Goal: Information Seeking & Learning: Find specific fact

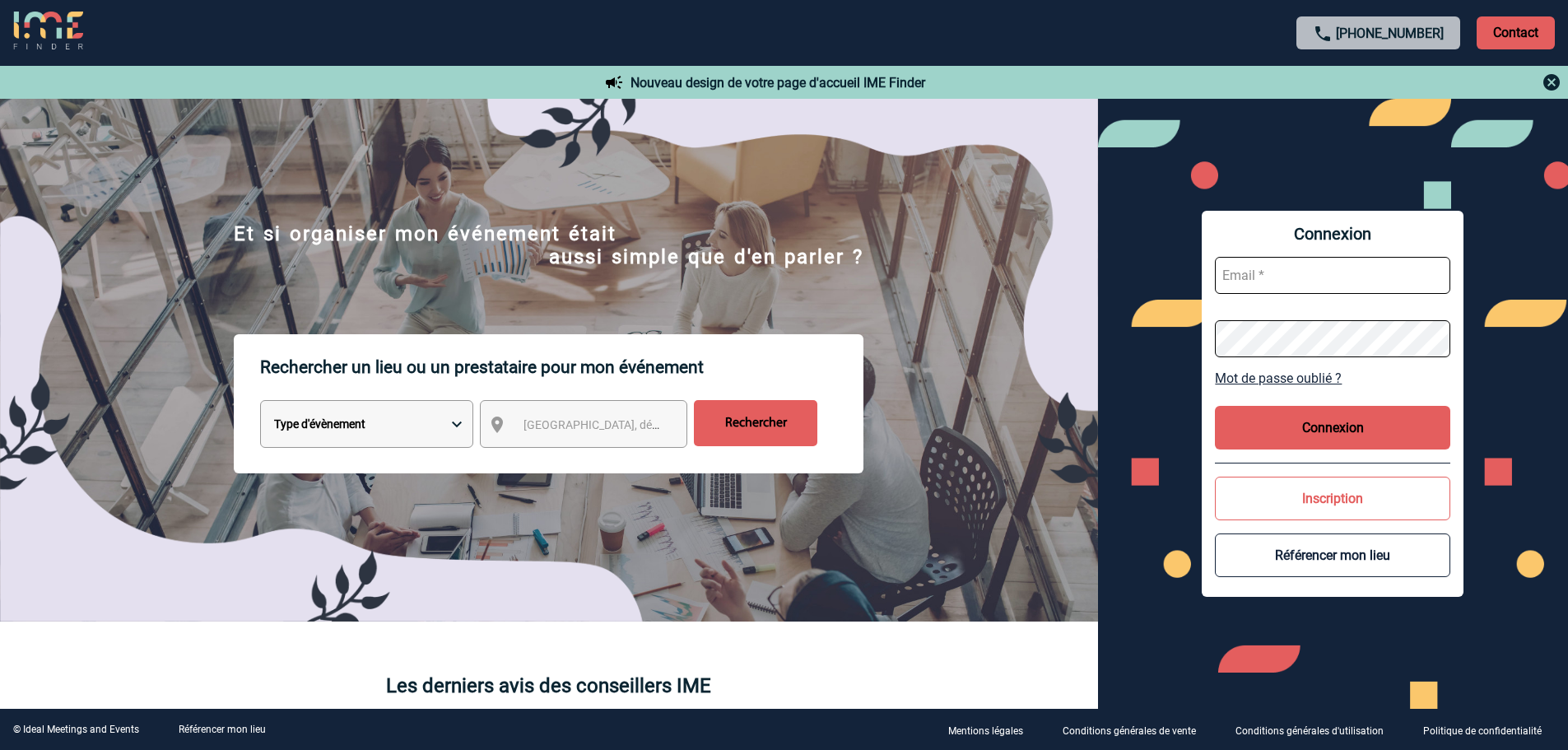
type input "broland@ime-groupe.com"
click at [1310, 418] on button "Connexion" at bounding box center [1333, 428] width 236 height 44
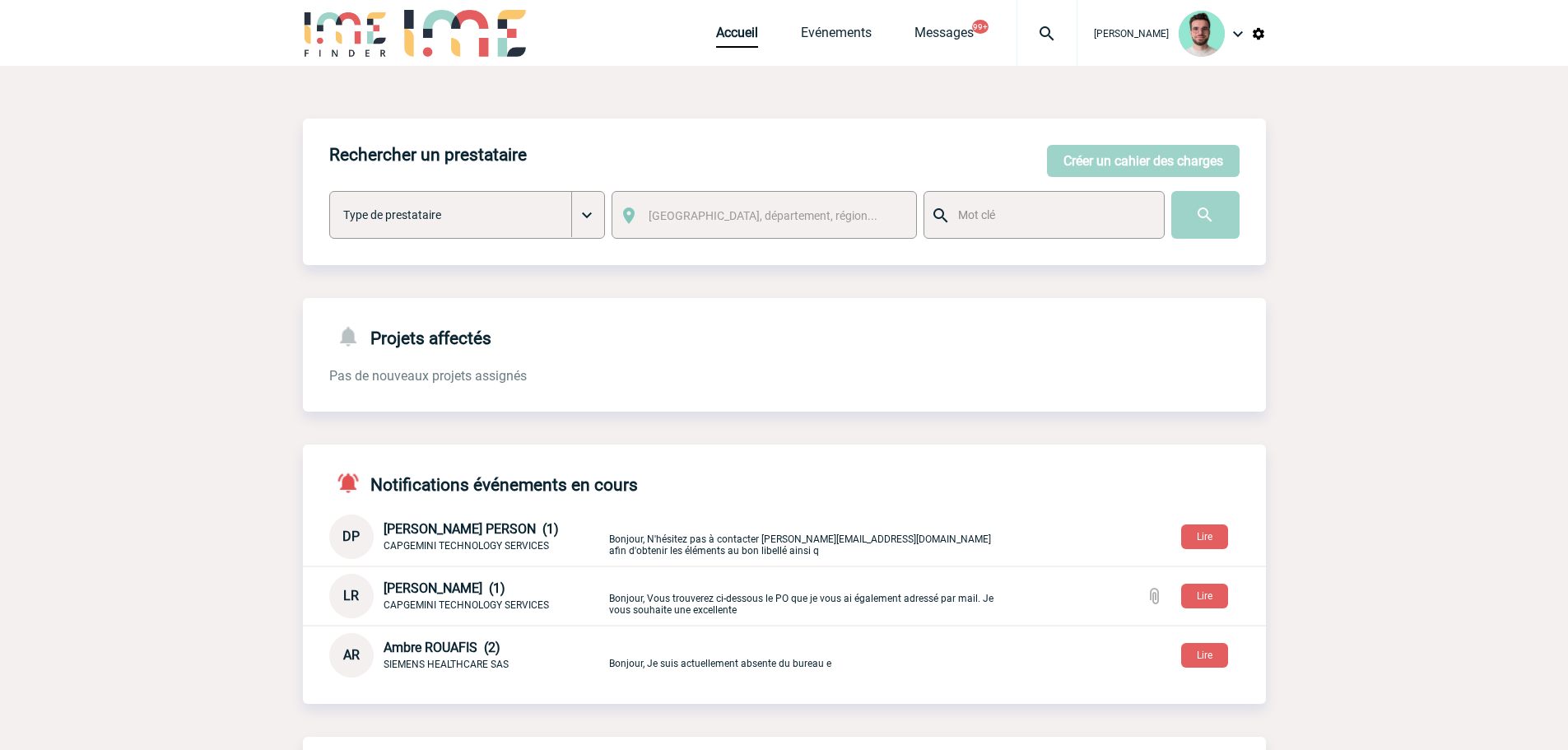
click at [1026, 24] on img at bounding box center [1046, 33] width 59 height 19
type input "2000425633"
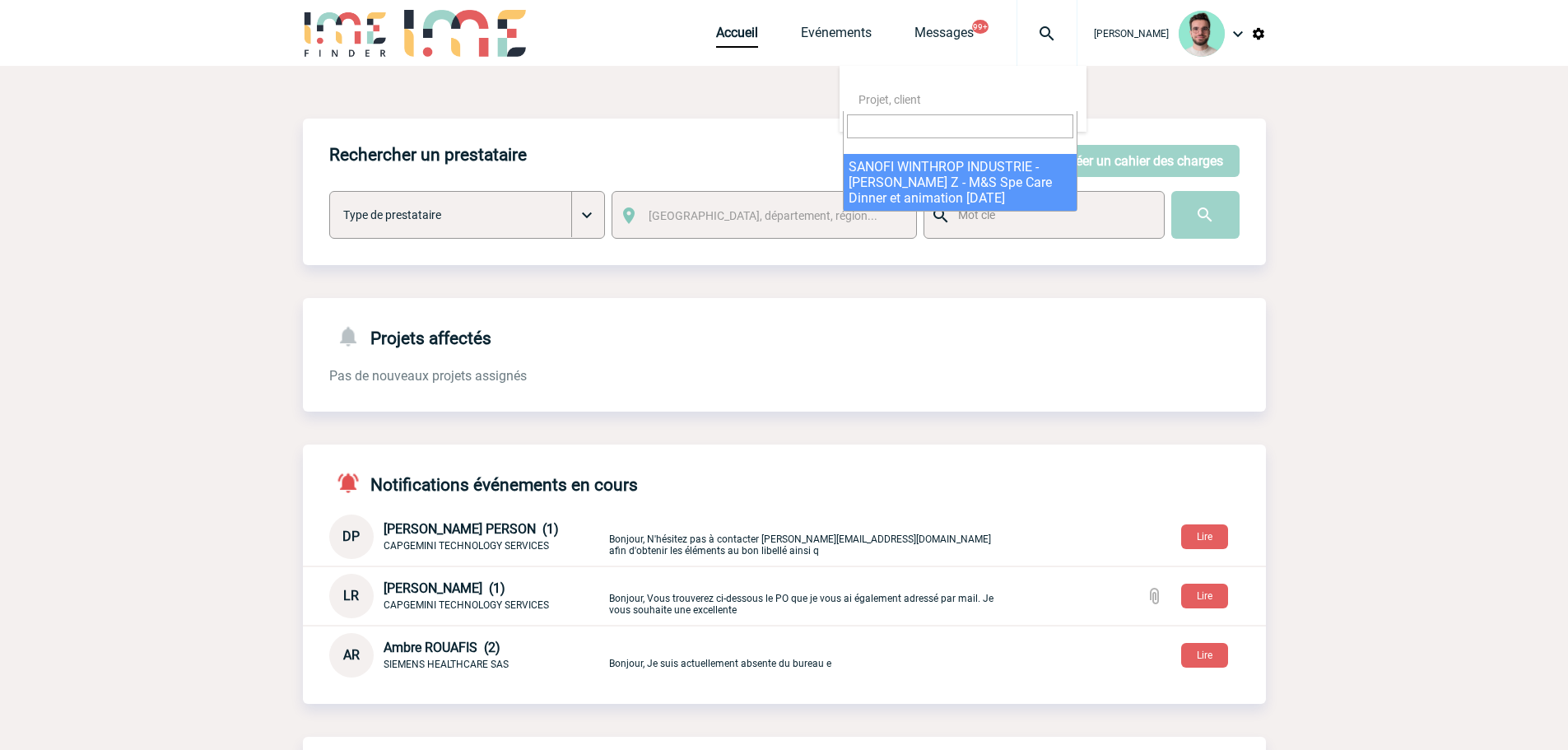
select select "25134"
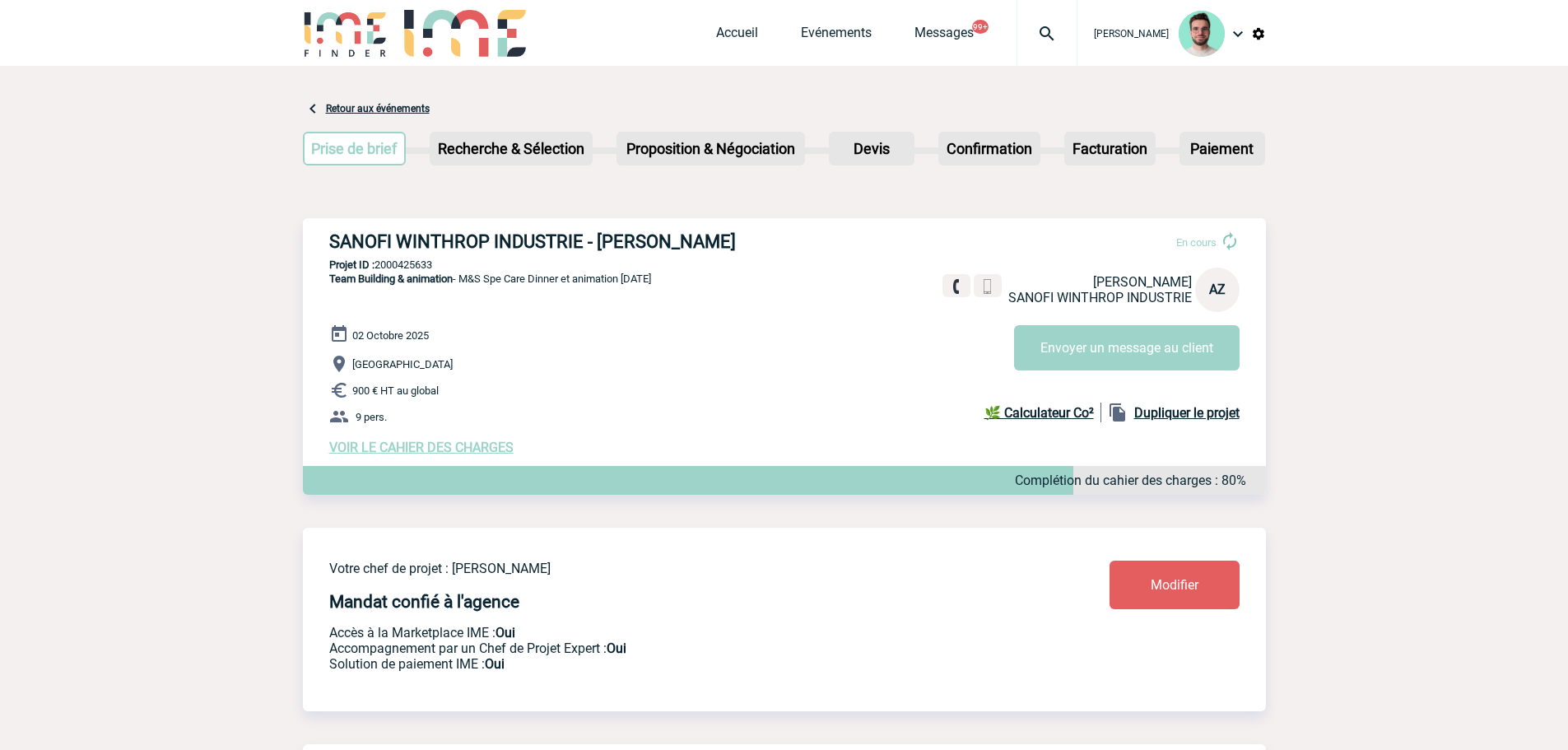
click at [811, 38] on link "Evénements" at bounding box center [836, 36] width 70 height 23
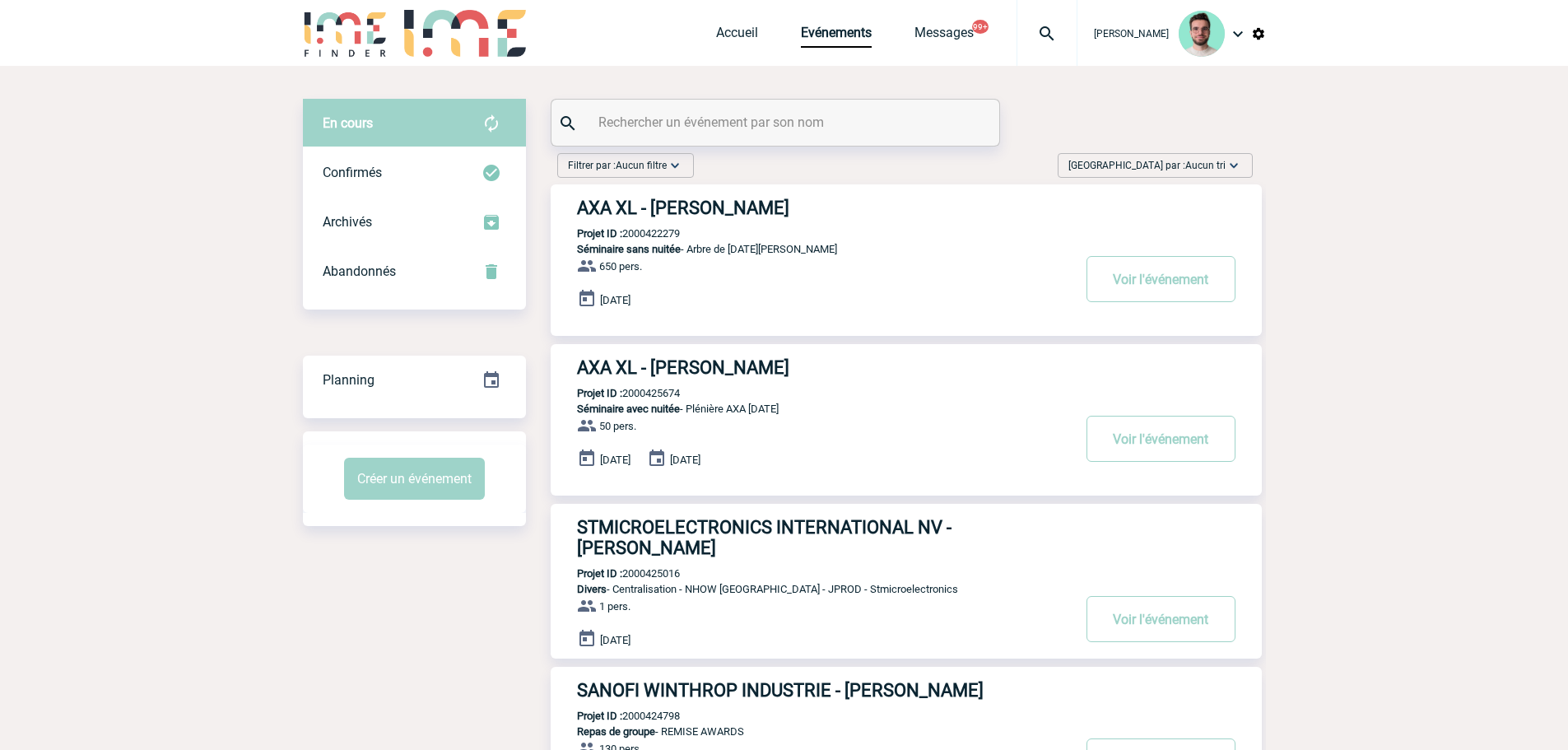
click at [645, 114] on input "text" at bounding box center [778, 121] width 366 height 24
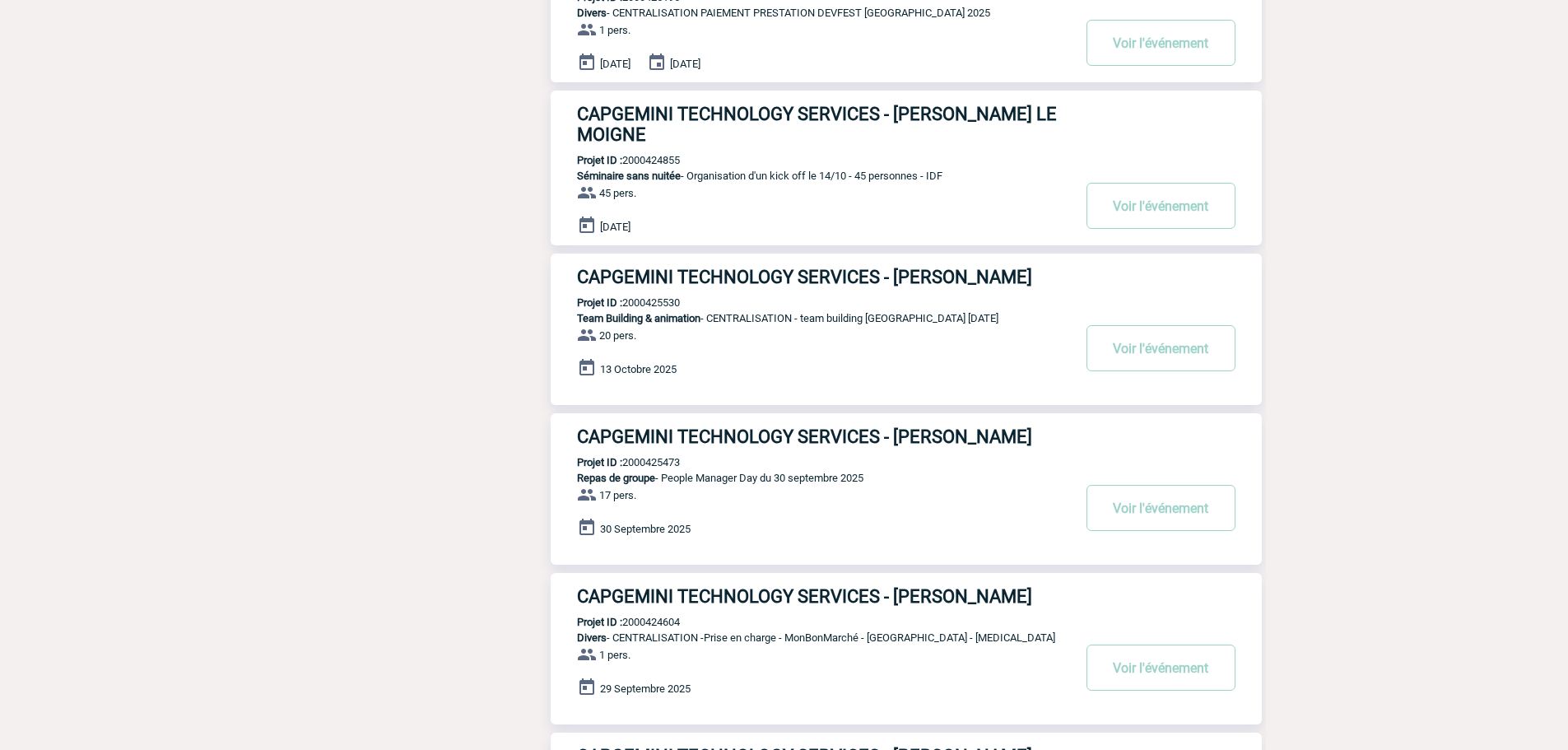
scroll to position [1145, 0]
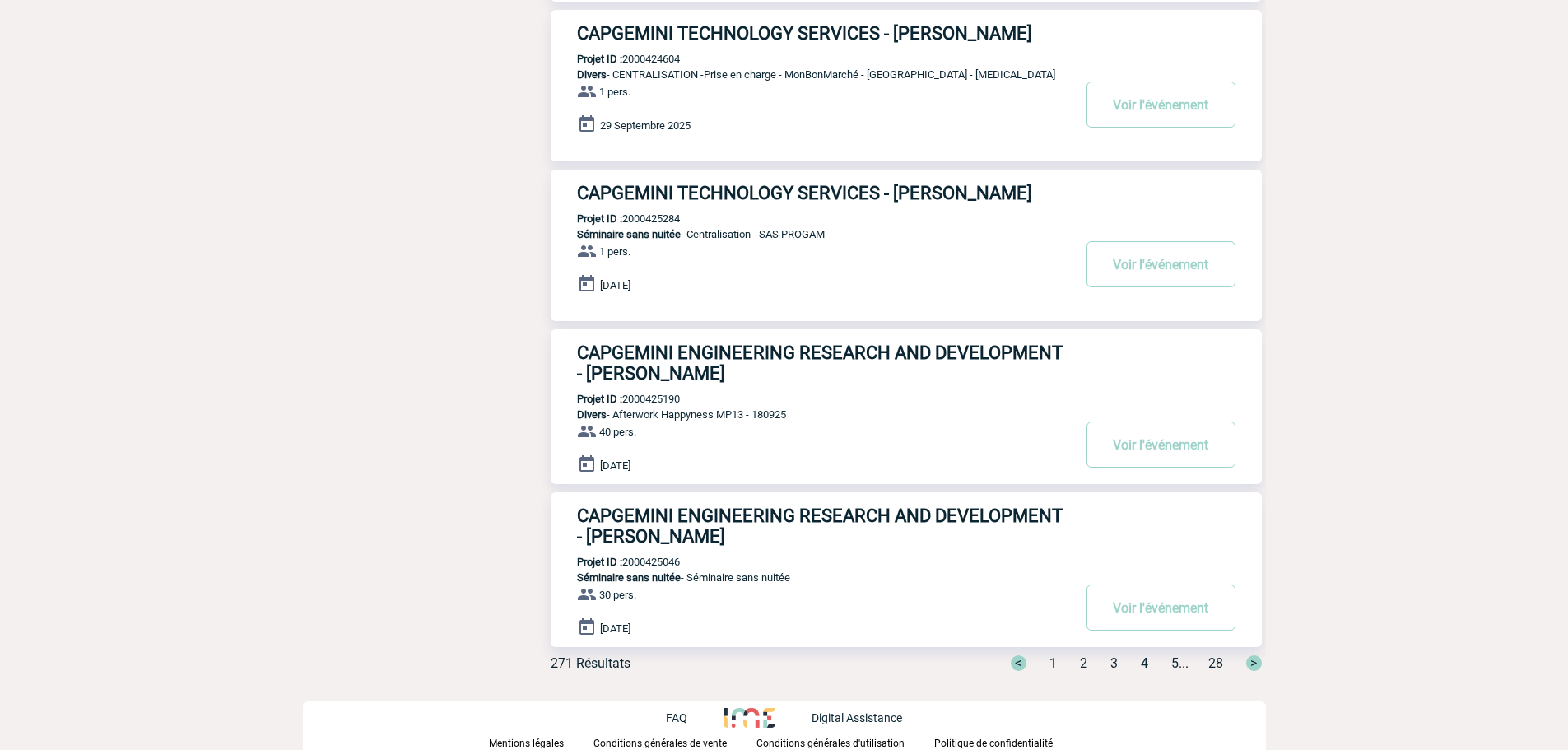
click at [1081, 672] on span "2" at bounding box center [1084, 664] width 7 height 16
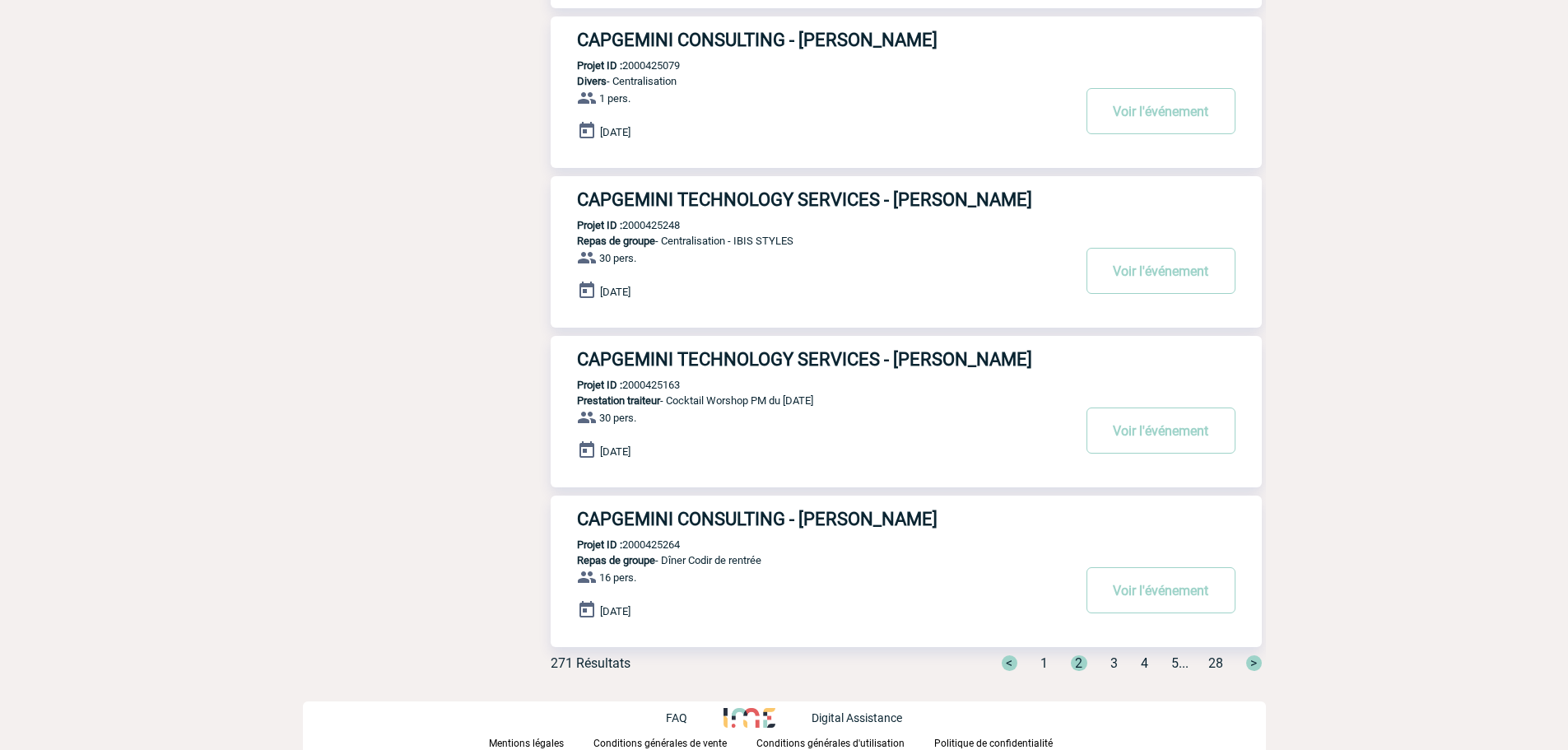
scroll to position [1132, 0]
click at [656, 391] on p "Projet ID : 2000425163" at bounding box center [615, 385] width 129 height 12
copy p "2000425163"
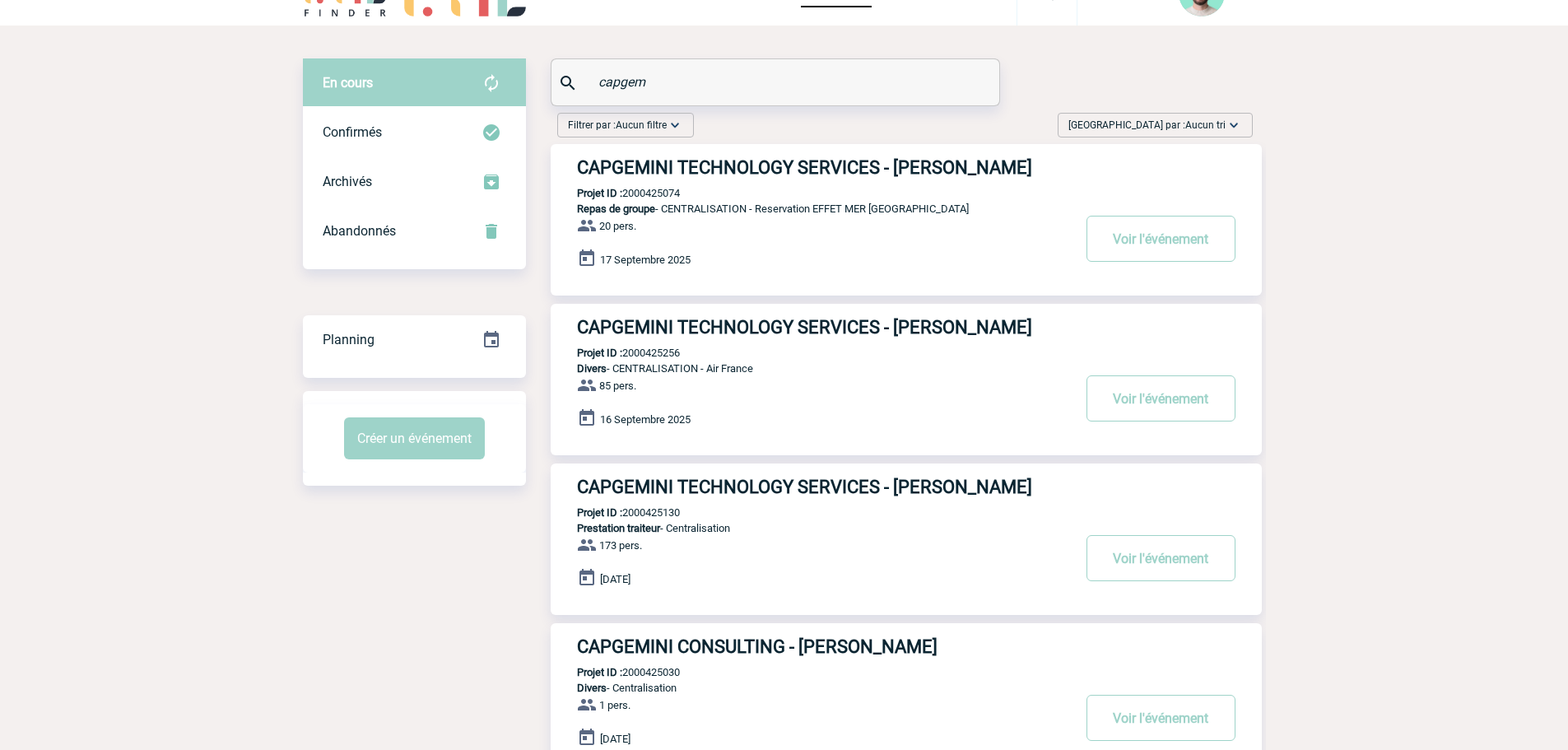
scroll to position [0, 0]
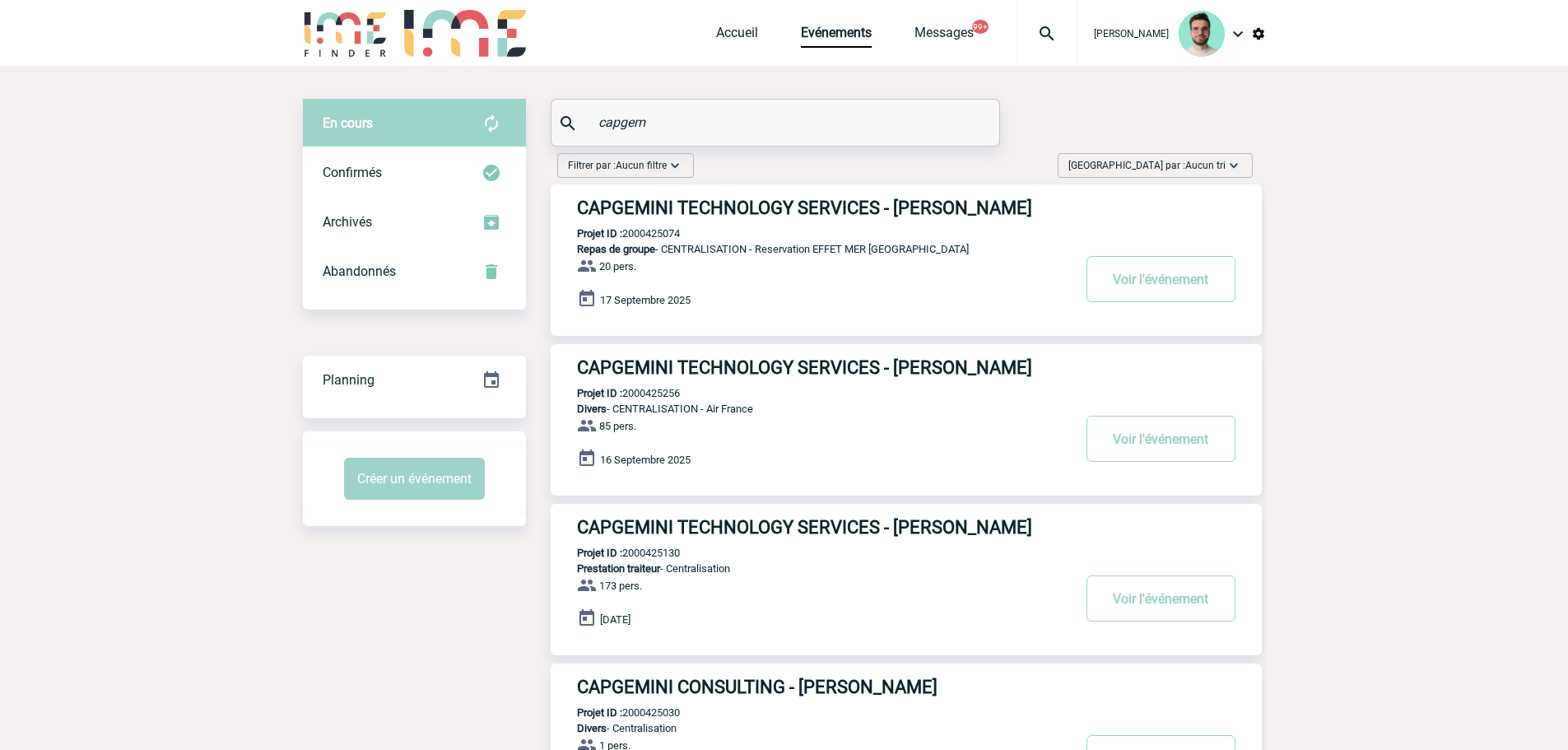
click at [705, 119] on input "capgem" at bounding box center [778, 121] width 366 height 24
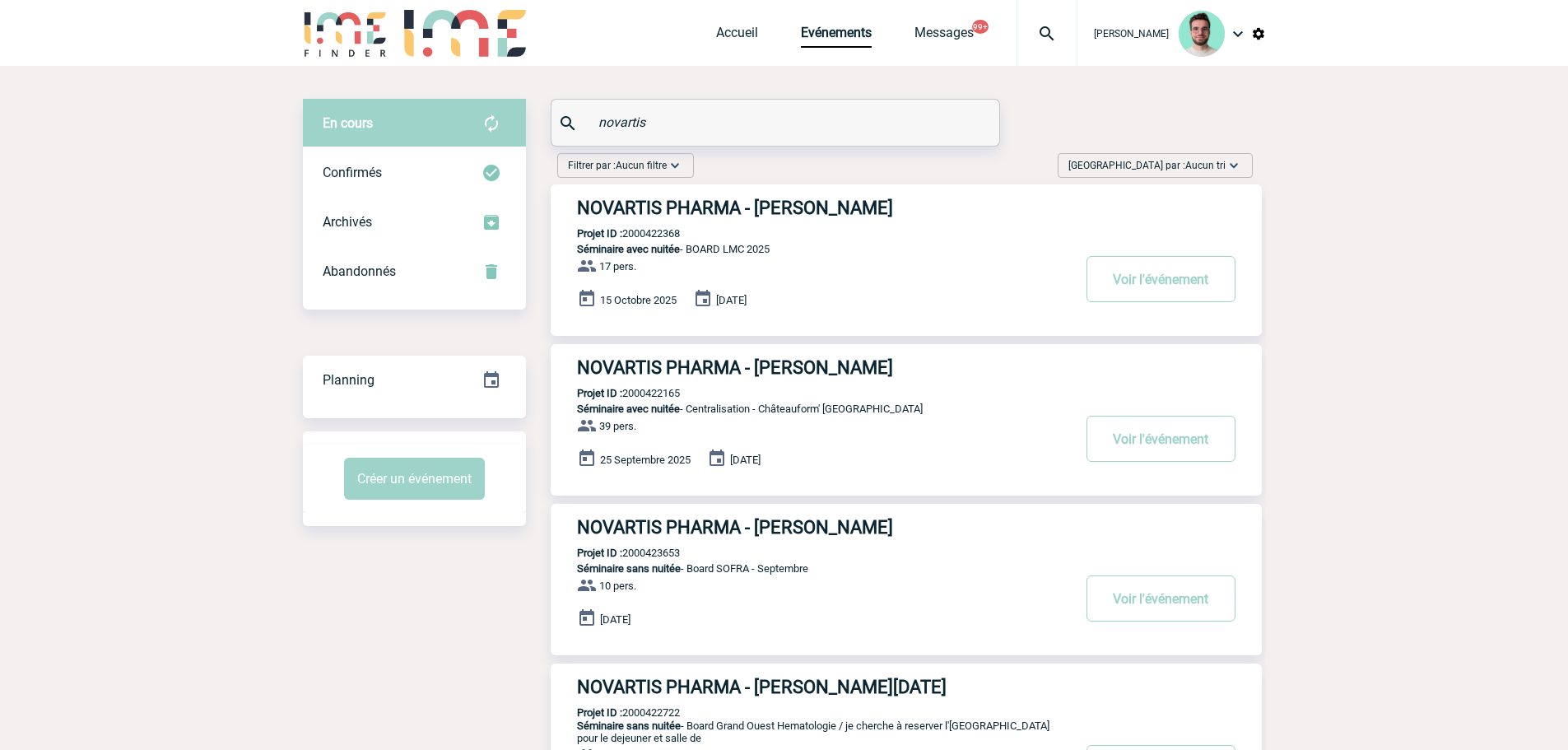
type input "novartis"
click at [651, 556] on p "Projet ID : 2000423653" at bounding box center [615, 553] width 129 height 12
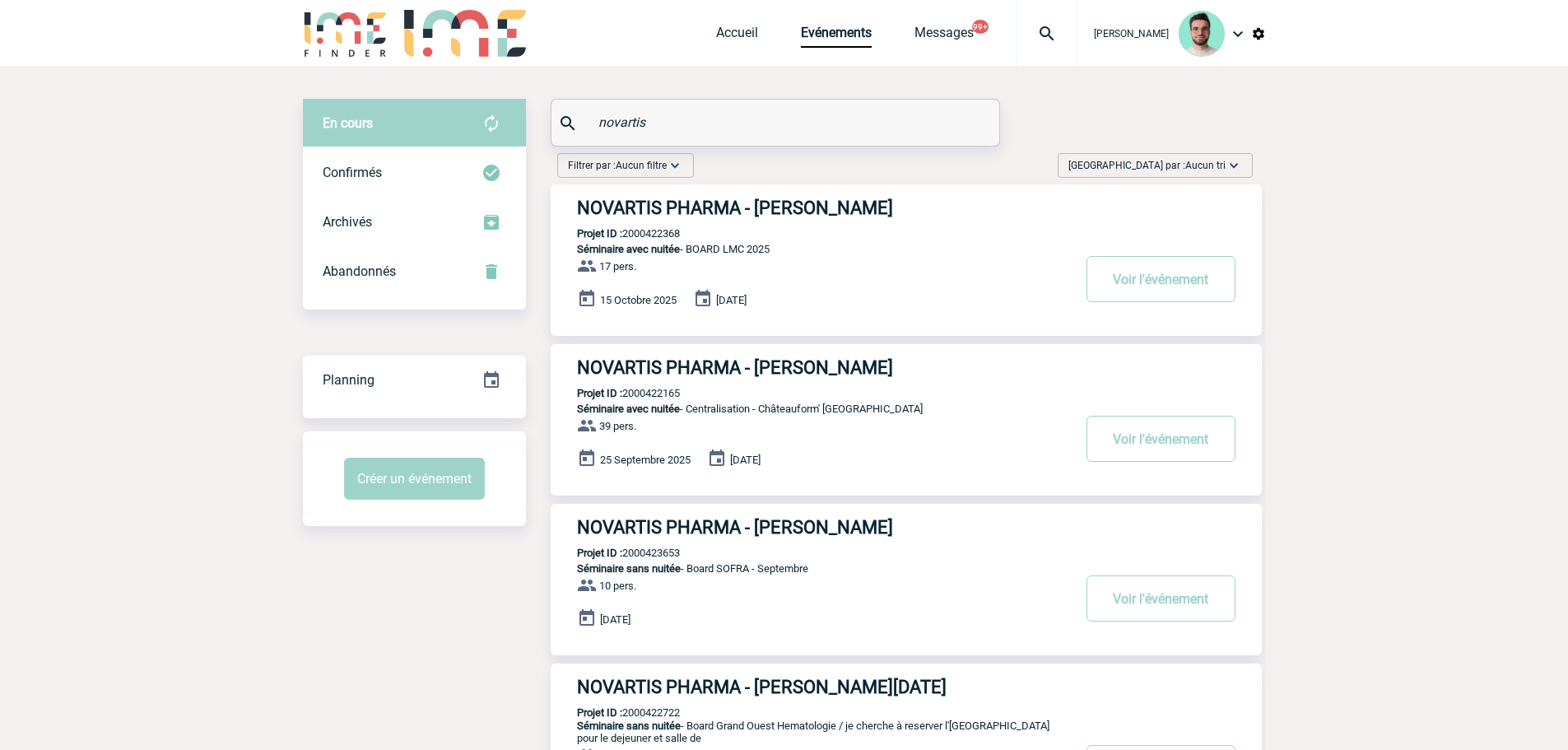
copy p "2000423653"
click at [728, 40] on link "Accueil" at bounding box center [737, 36] width 42 height 23
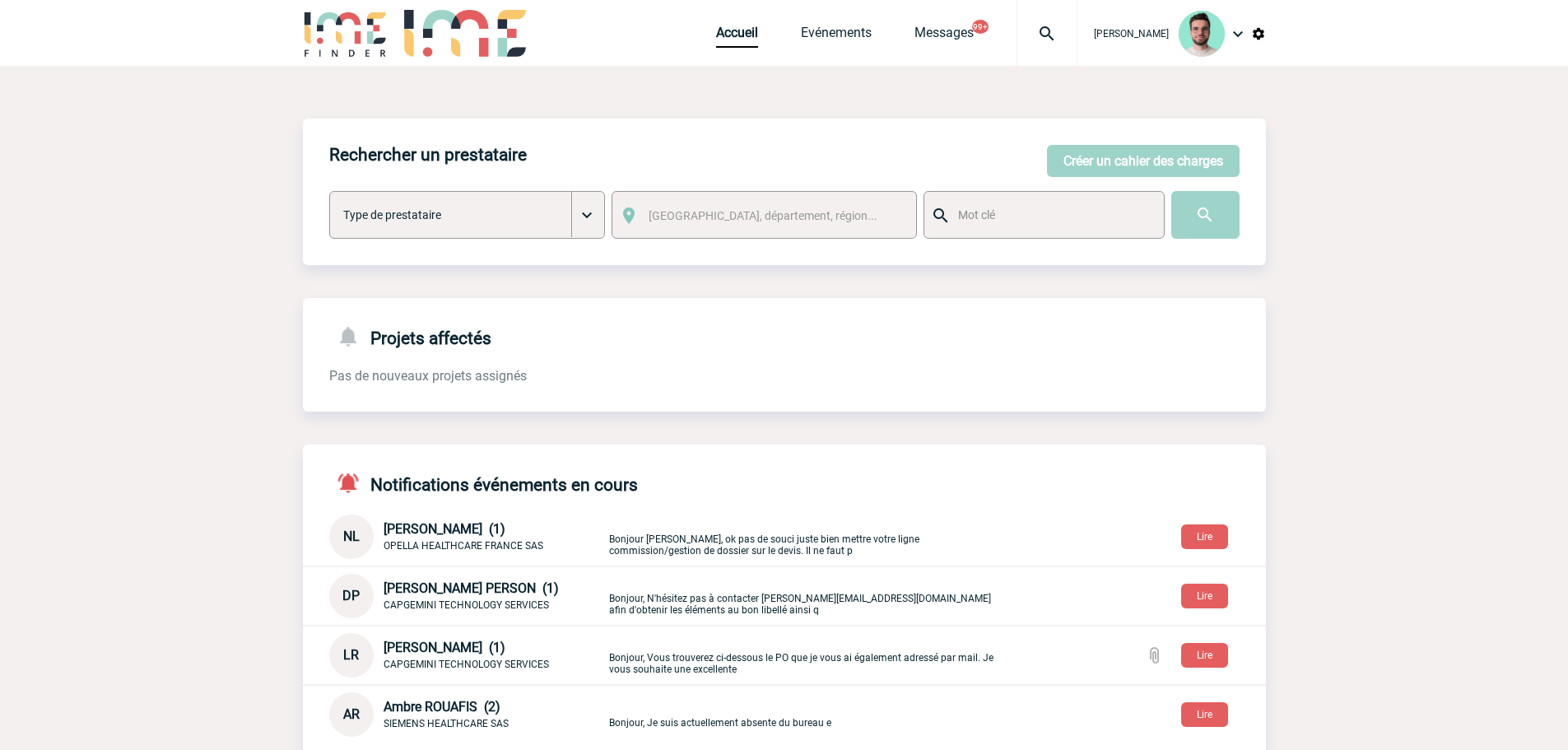
click at [1078, 31] on div "[PERSON_NAME]" at bounding box center [1172, 33] width 188 height 67
click at [1055, 43] on img at bounding box center [1046, 33] width 59 height 19
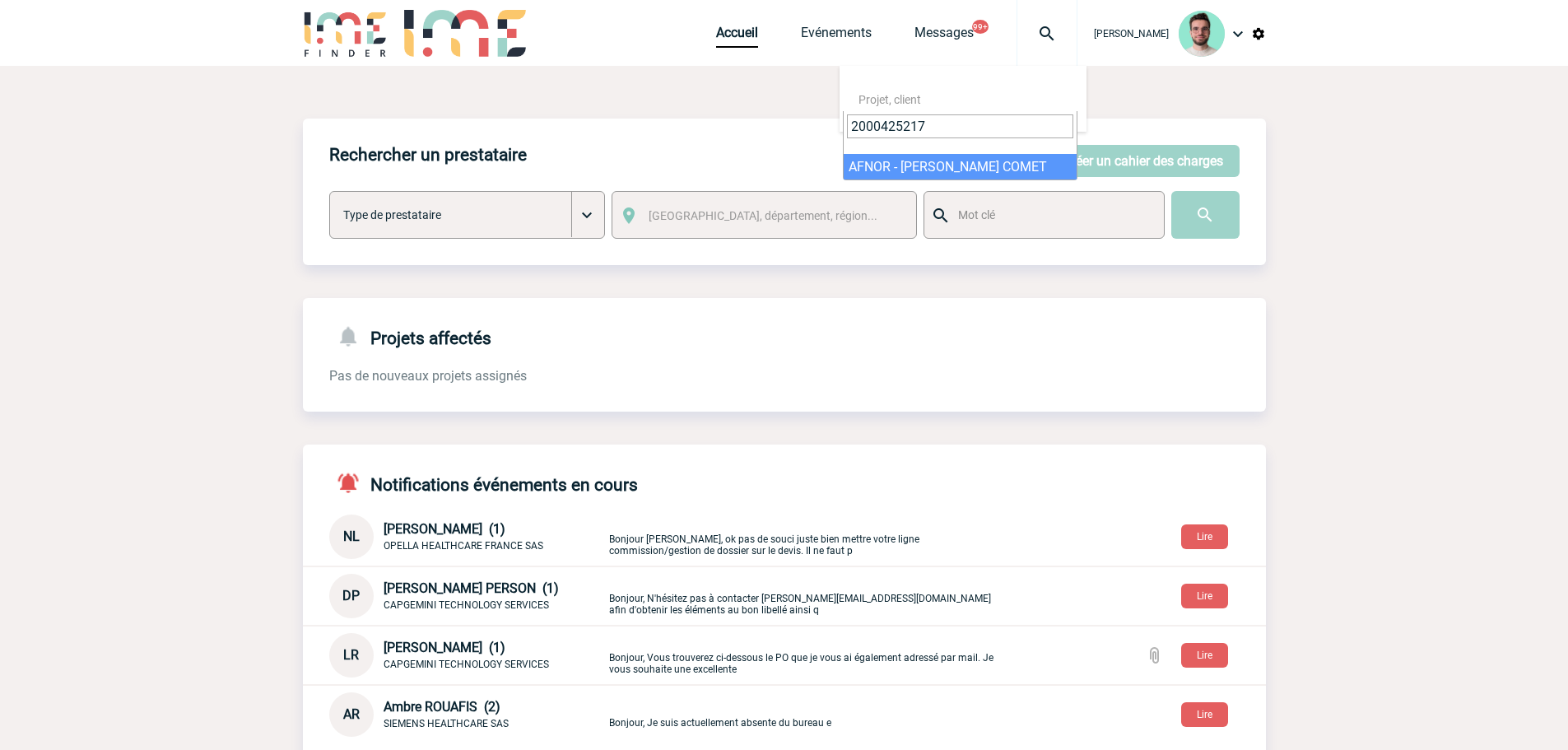
type input "2000425217"
select select "24718"
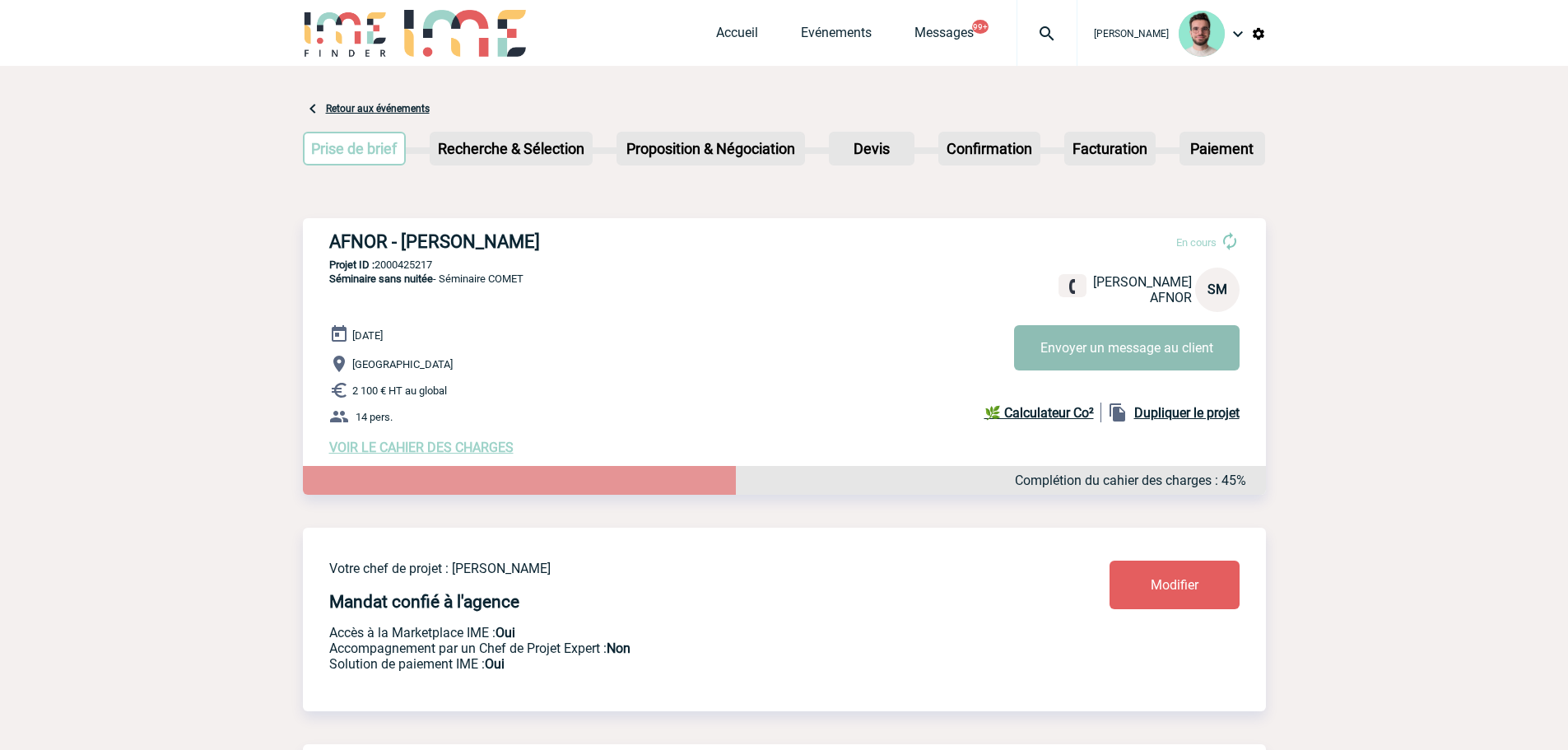
click at [1140, 359] on button "Envoyer un message au client" at bounding box center [1127, 348] width 225 height 45
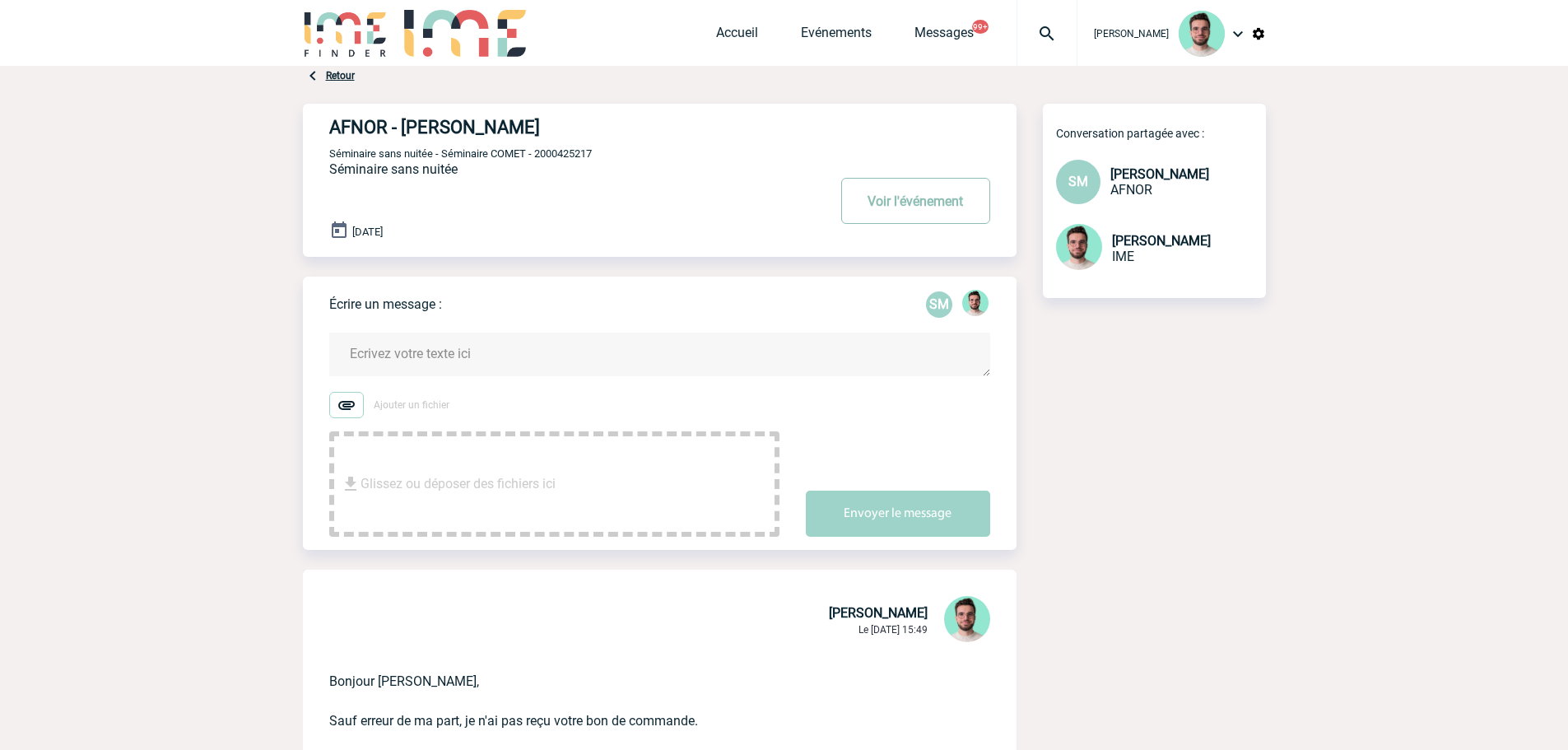
click at [927, 200] on button "Voir l'événement" at bounding box center [915, 201] width 149 height 46
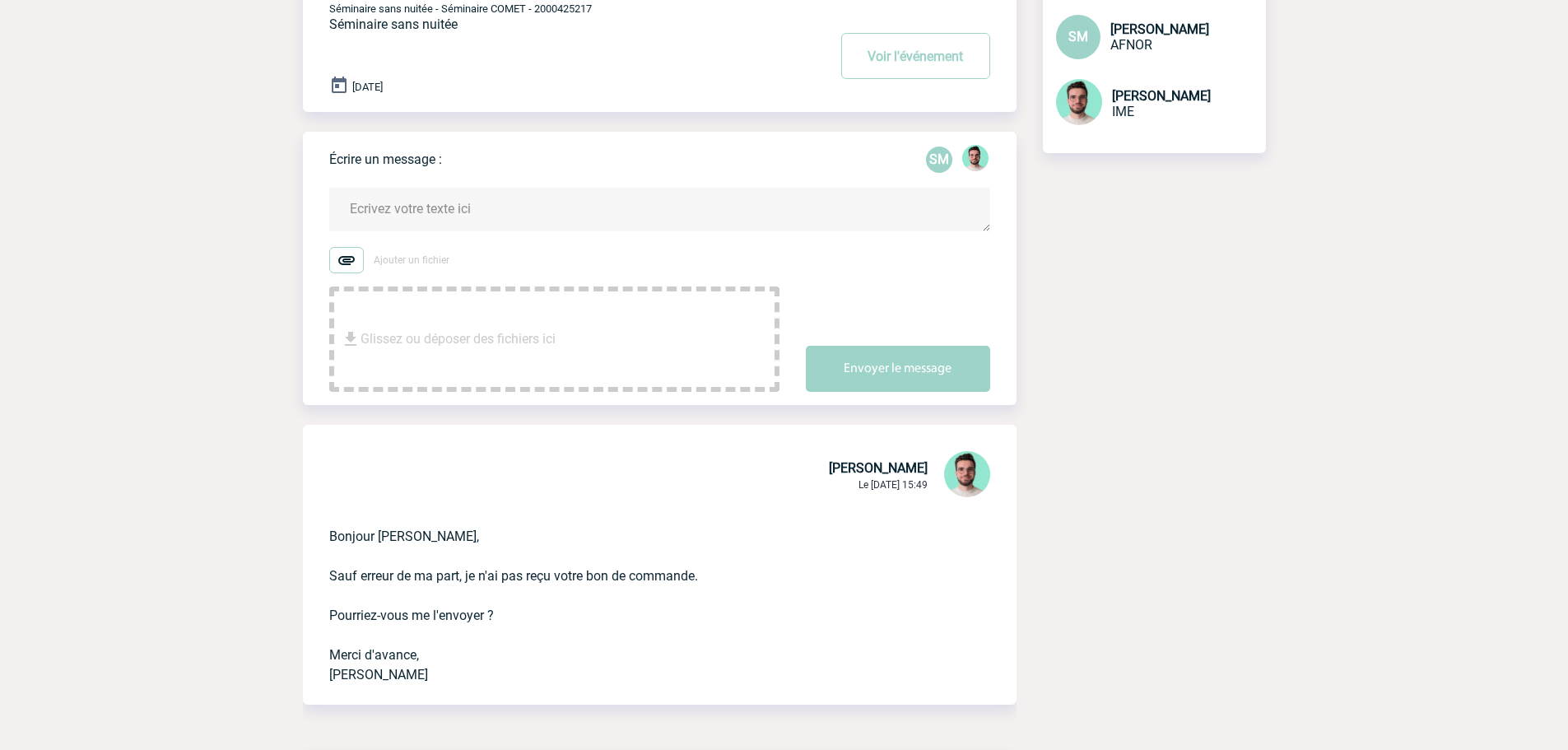
scroll to position [329, 0]
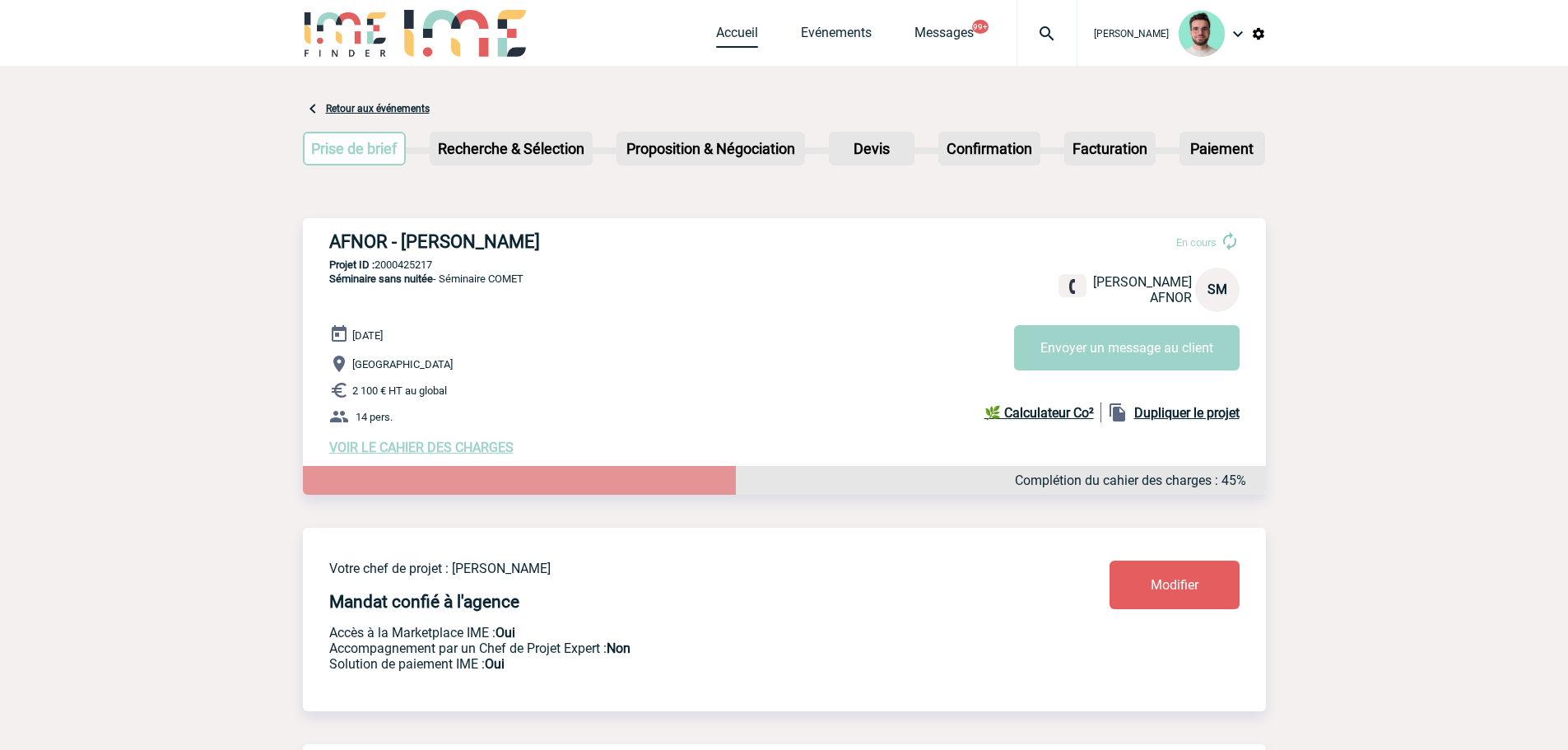
click at [722, 33] on link "Accueil" at bounding box center [737, 36] width 42 height 23
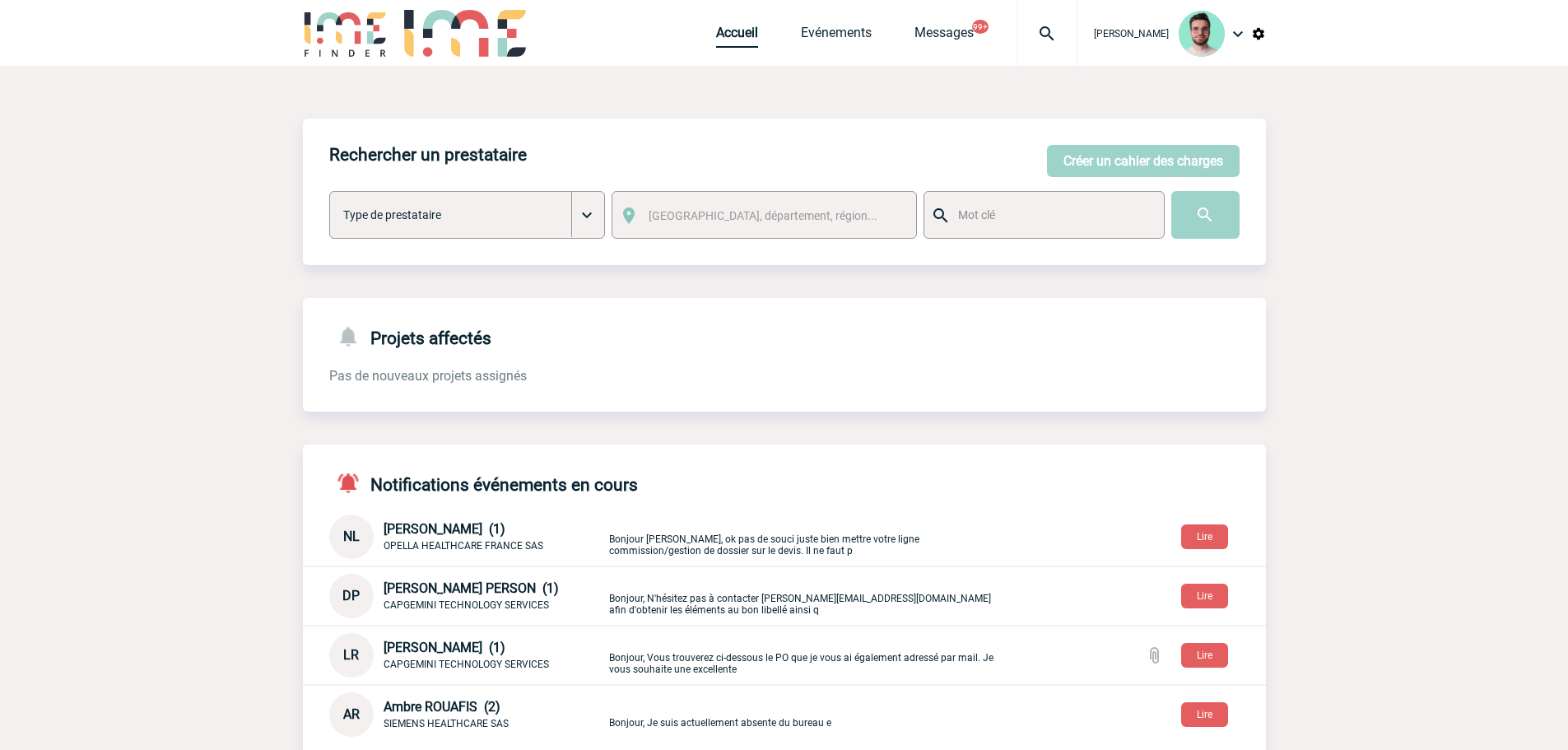
click at [739, 40] on link "Accueil" at bounding box center [737, 36] width 42 height 23
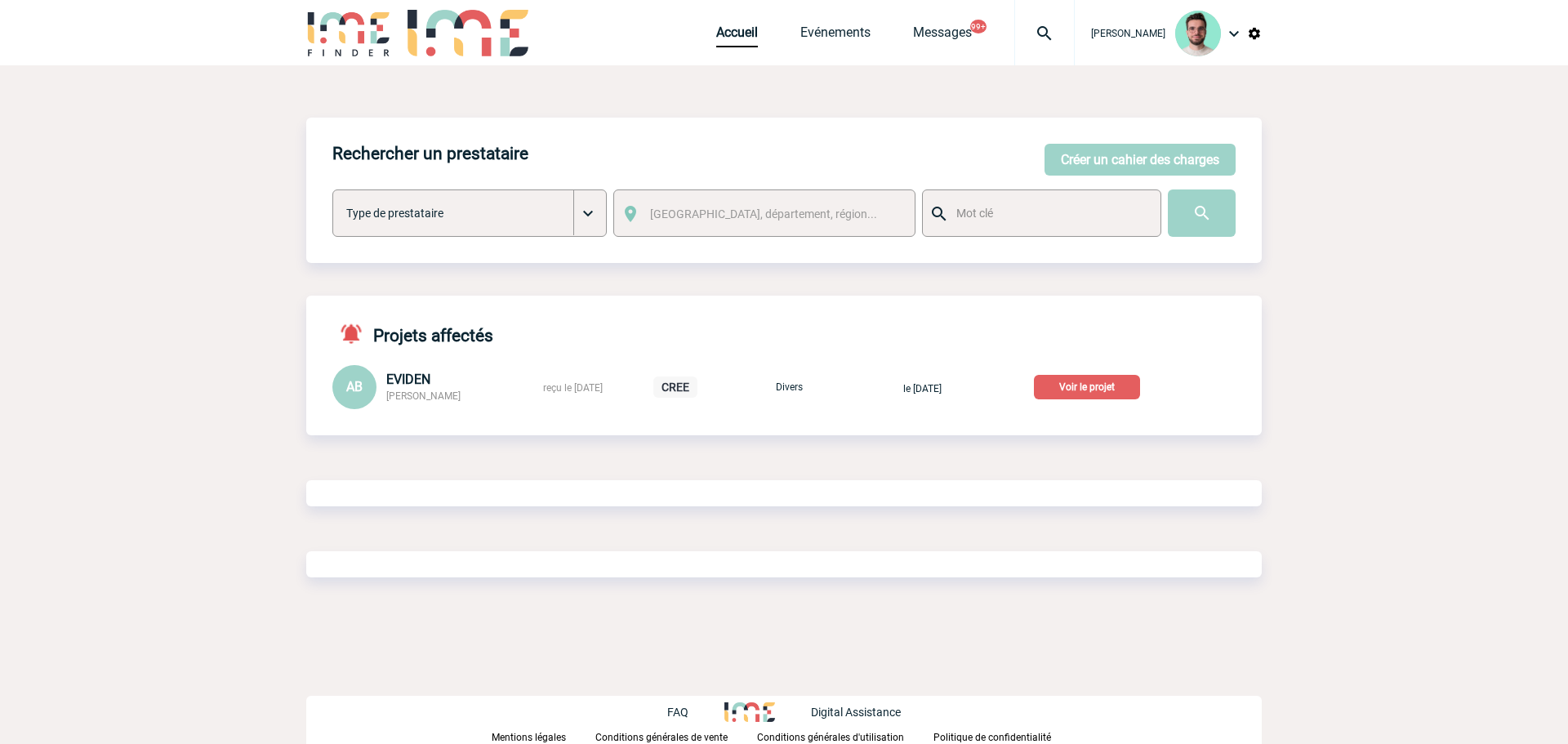
click at [1110, 382] on p "Voir le projet" at bounding box center [1088, 387] width 107 height 24
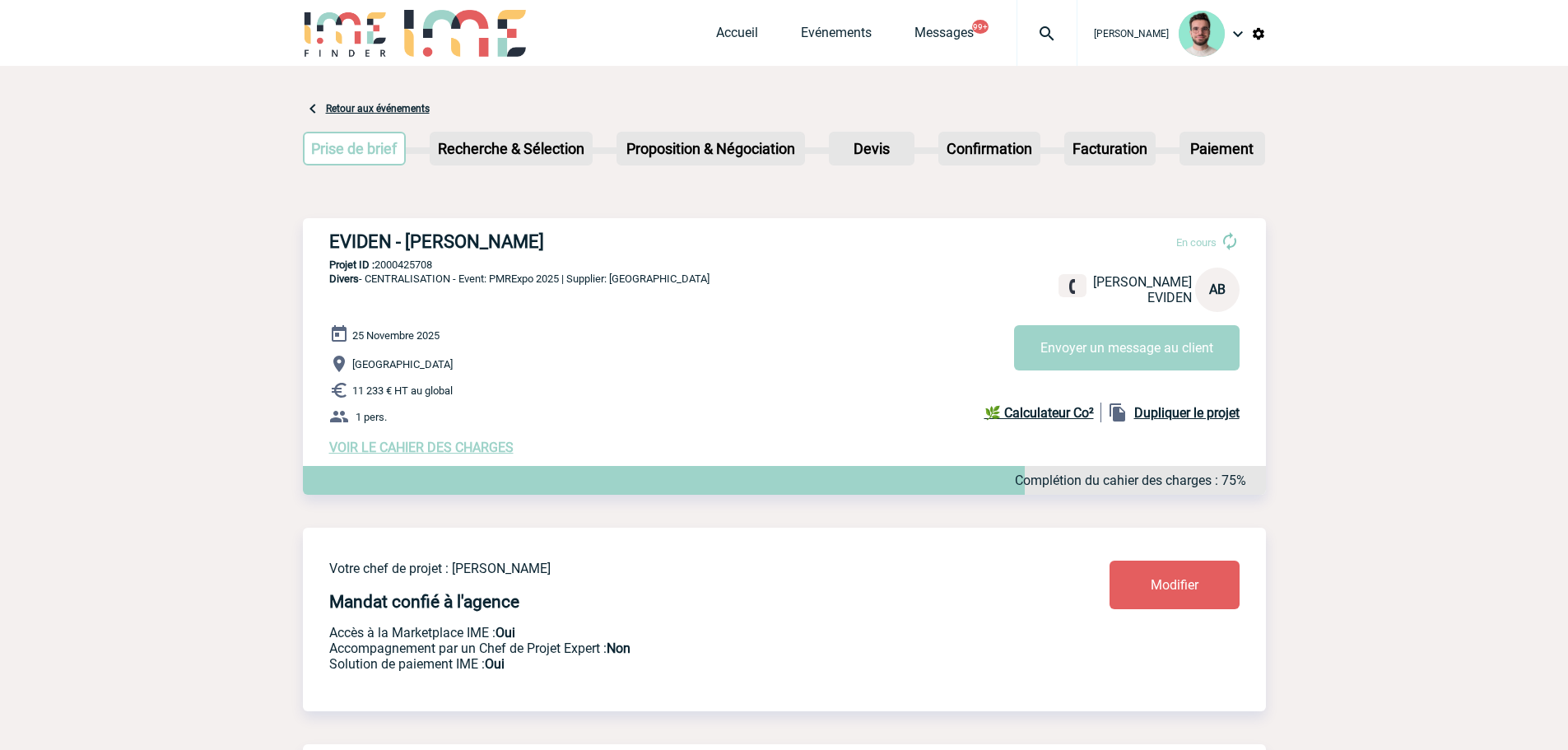
click at [429, 239] on h3 "EVIDEN - [PERSON_NAME]" at bounding box center [575, 241] width 494 height 20
copy div "EVIDEN - [PERSON_NAME]"
click at [426, 264] on p "Projet ID : 2000425708" at bounding box center [784, 265] width 964 height 12
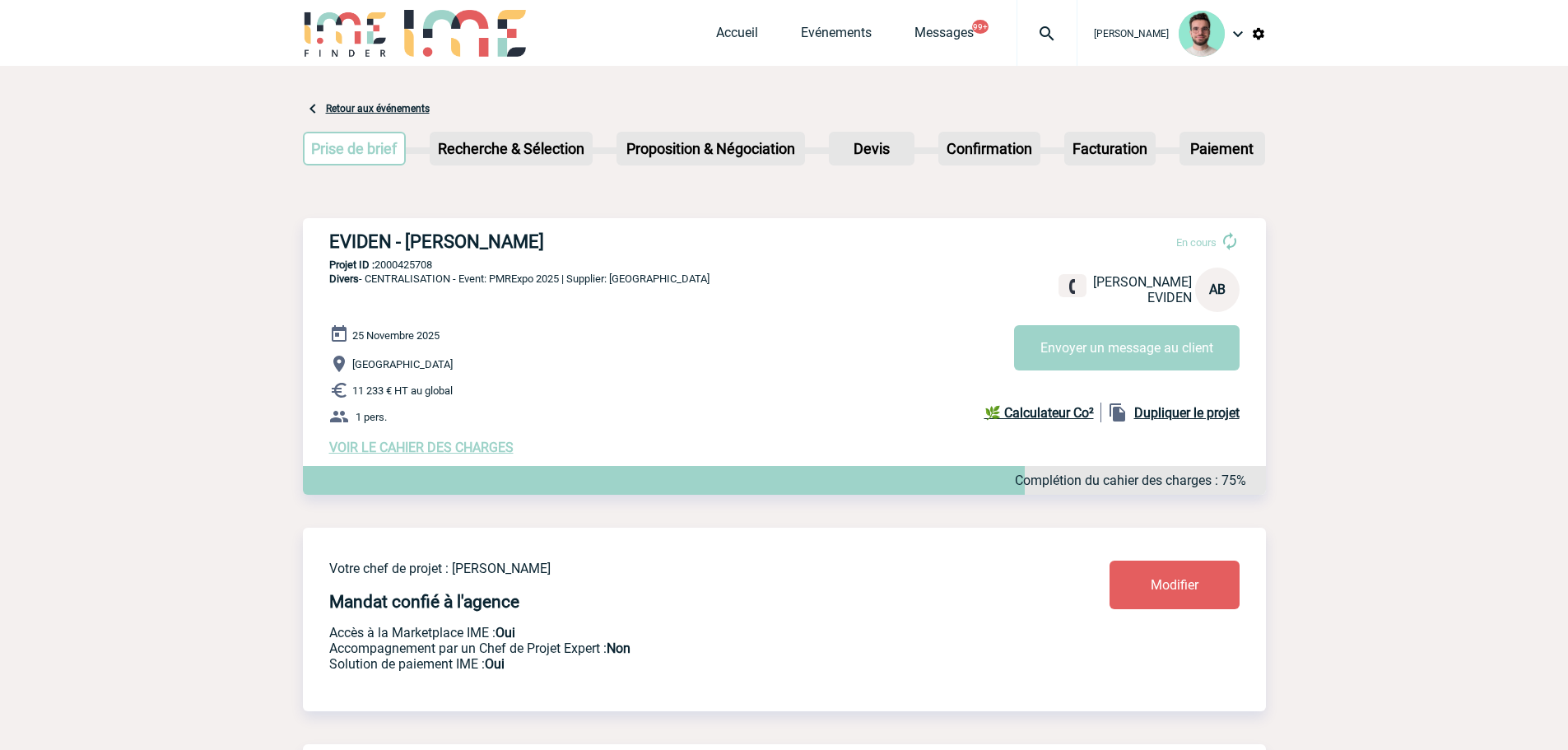
click at [426, 264] on p "Projet ID : 2000425708" at bounding box center [784, 265] width 964 height 12
copy p "2000425708"
click at [786, 315] on div "EVIDEN - [PERSON_NAME] En cours [PERSON_NAME] AB Envoyer un message au client E…" at bounding box center [784, 343] width 964 height 250
click at [417, 271] on p "Projet ID : 2000425708" at bounding box center [784, 265] width 964 height 12
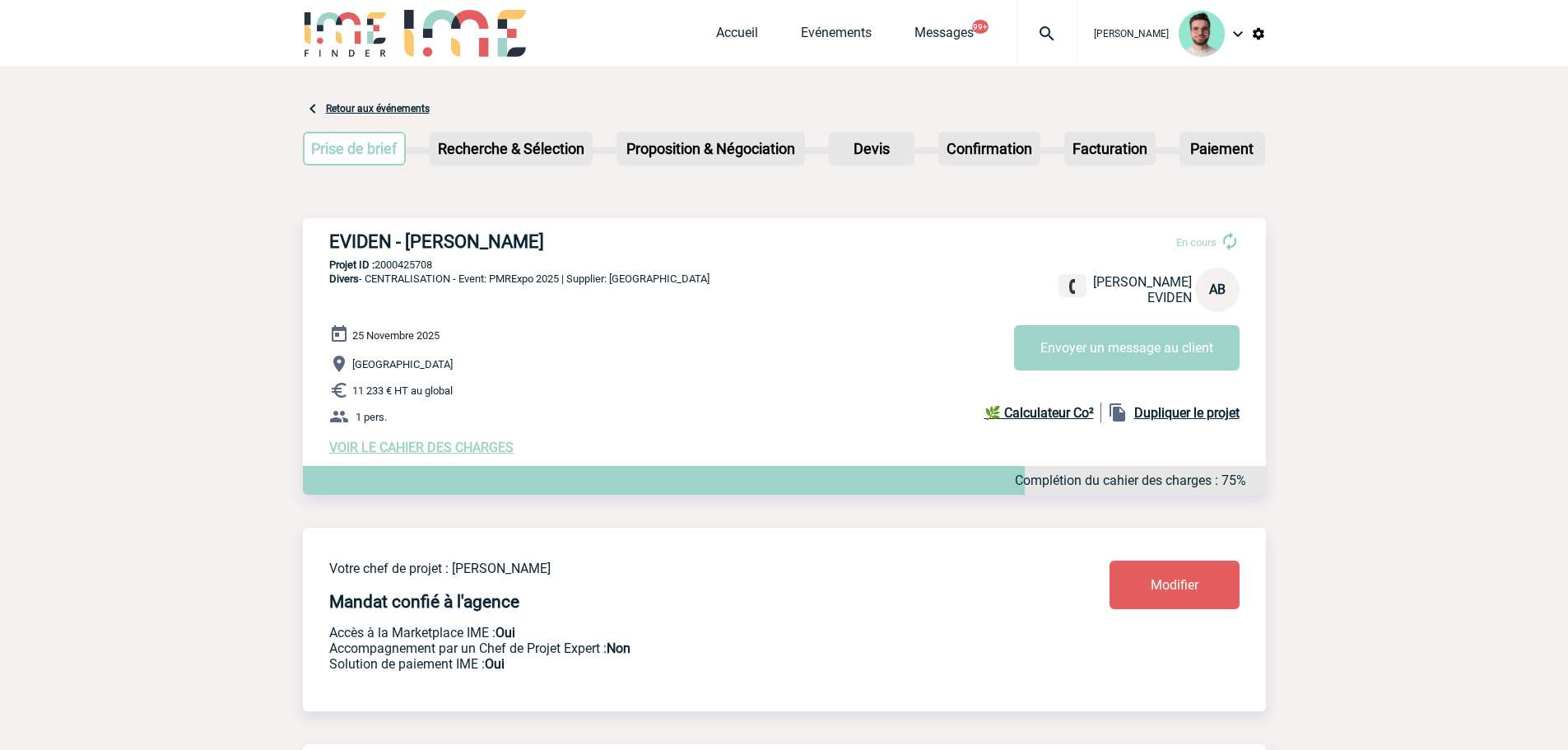
copy p "2000425708"
click at [763, 256] on div "EVIDEN - [PERSON_NAME] En cours [PERSON_NAME] AB Envoyer un message au client E…" at bounding box center [784, 343] width 964 height 250
click at [667, 302] on p "Divers - CENTRALISATION - Event: PMRExpo 2025 | Supplier: [GEOGRAPHIC_DATA]" at bounding box center [506, 298] width 407 height 53
click at [413, 260] on div "EVIDEN - [PERSON_NAME] En cours [PERSON_NAME] AB Envoyer un message au client E…" at bounding box center [784, 343] width 964 height 250
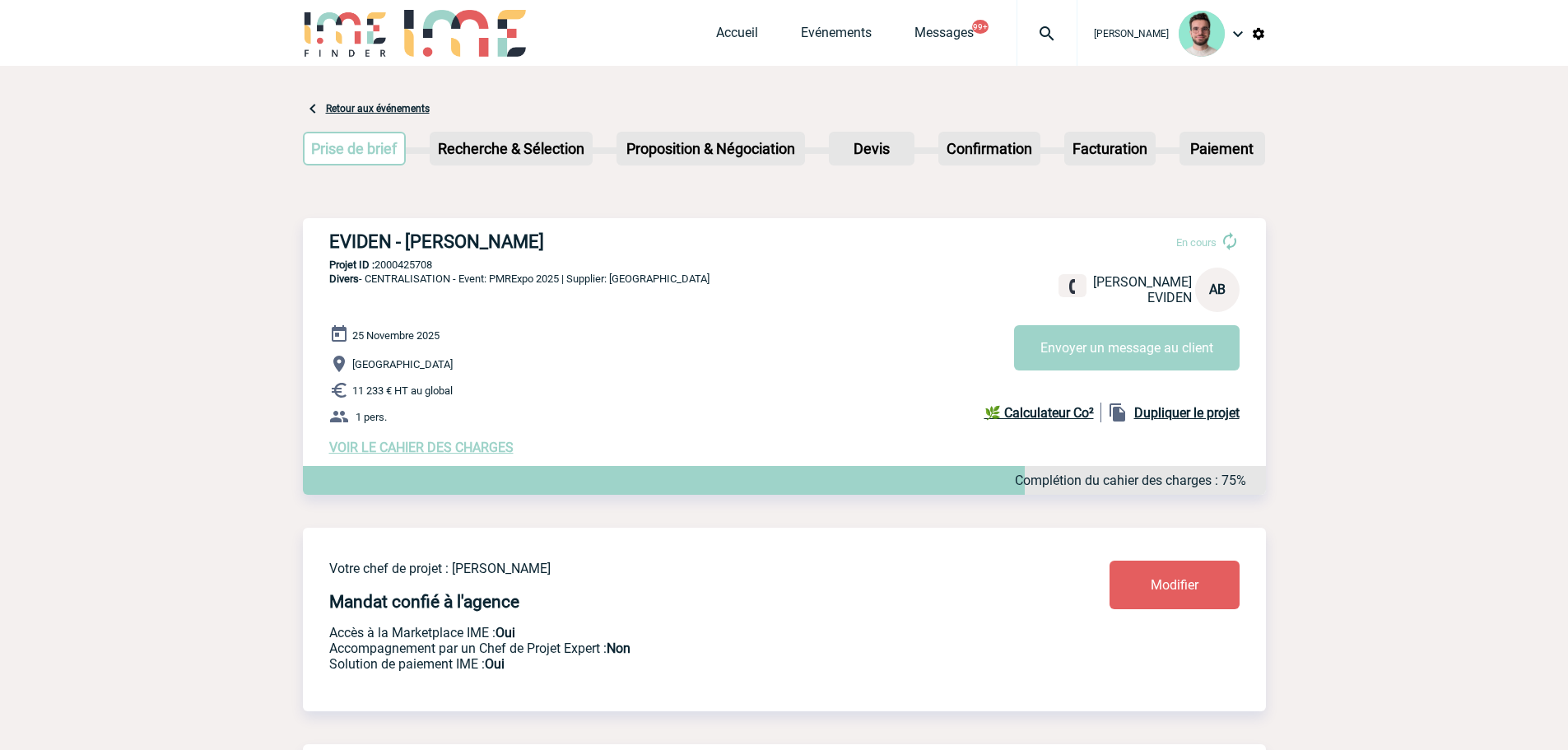
click at [413, 260] on div "EVIDEN - [PERSON_NAME] En cours [PERSON_NAME] AB Envoyer un message au client E…" at bounding box center [784, 343] width 964 height 250
copy p "2000425708"
